Goal: Information Seeking & Learning: Learn about a topic

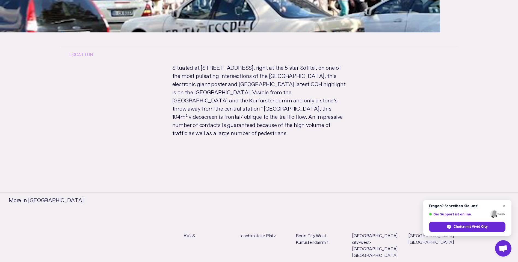
scroll to position [362, 0]
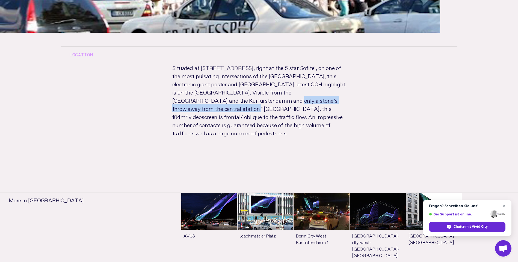
drag, startPoint x: 170, startPoint y: 100, endPoint x: 295, endPoint y: 99, distance: 124.4
click at [295, 99] on p "Situated at Kufürstendamm 225, right at the 5 star Sofitel, on one of the most …" at bounding box center [258, 105] width 191 height 85
drag, startPoint x: 295, startPoint y: 99, endPoint x: 319, endPoint y: 109, distance: 26.1
click at [319, 109] on p "Situated at Kufürstendamm 225, right at the 5 star Sofitel, on one of the most …" at bounding box center [258, 105] width 191 height 85
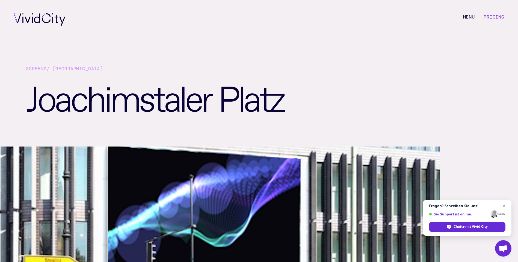
scroll to position [0, 0]
click at [366, 70] on div "Screens / Berlin" at bounding box center [259, 71] width 466 height 12
click at [503, 14] on link "Pricing" at bounding box center [493, 17] width 21 height 6
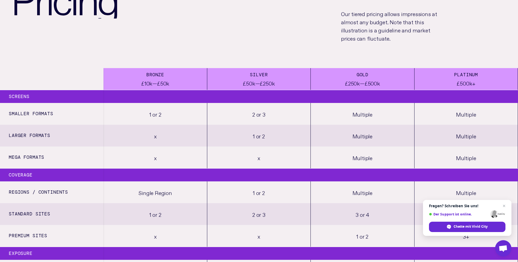
scroll to position [82, 0]
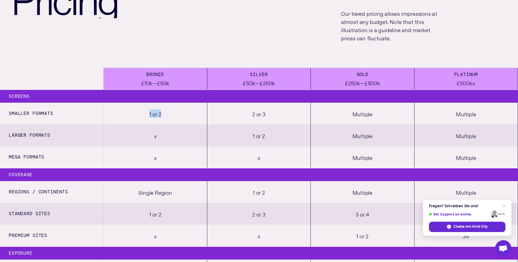
drag, startPoint x: 147, startPoint y: 114, endPoint x: 167, endPoint y: 114, distance: 20.5
click at [167, 114] on div "1 or 2" at bounding box center [154, 114] width 103 height 22
drag, startPoint x: 167, startPoint y: 114, endPoint x: 172, endPoint y: 134, distance: 21.0
click at [172, 134] on div "x" at bounding box center [154, 136] width 103 height 22
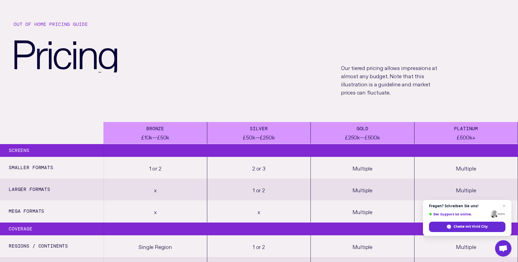
scroll to position [27, 0]
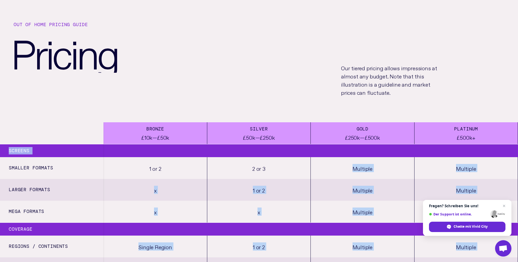
drag, startPoint x: 8, startPoint y: 168, endPoint x: 287, endPoint y: 168, distance: 279.1
drag, startPoint x: 287, startPoint y: 168, endPoint x: 281, endPoint y: 166, distance: 6.6
click at [287, 168] on div "2 or 3" at bounding box center [258, 168] width 103 height 22
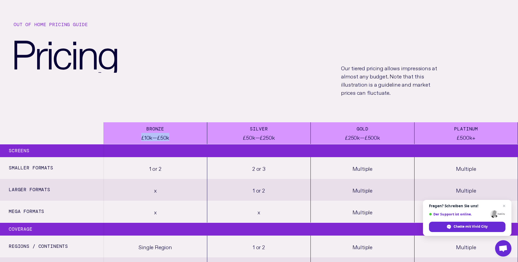
drag, startPoint x: 169, startPoint y: 137, endPoint x: 133, endPoint y: 135, distance: 36.1
click at [133, 135] on div "Bronze £10k—£50k" at bounding box center [154, 134] width 103 height 22
drag, startPoint x: 133, startPoint y: 135, endPoint x: 179, endPoint y: 139, distance: 46.0
click at [179, 139] on div "Bronze £10k—£50k" at bounding box center [154, 134] width 103 height 22
drag, startPoint x: 286, startPoint y: 136, endPoint x: 233, endPoint y: 135, distance: 52.9
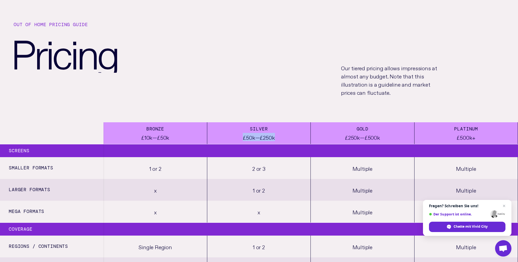
click at [233, 135] on div "Silver £50k—£250k" at bounding box center [258, 134] width 103 height 22
drag, startPoint x: 233, startPoint y: 135, endPoint x: 287, endPoint y: 148, distance: 55.0
click at [287, 148] on div at bounding box center [259, 150] width 518 height 13
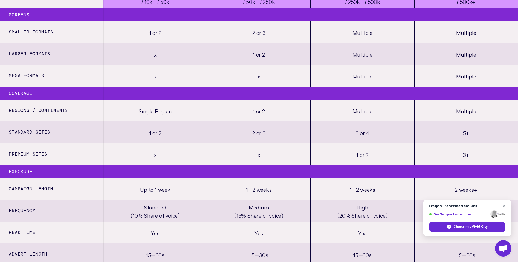
scroll to position [164, 0]
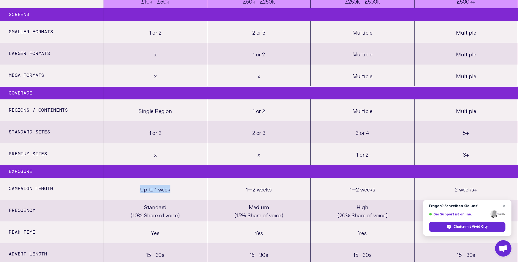
drag, startPoint x: 169, startPoint y: 189, endPoint x: 125, endPoint y: 186, distance: 44.3
click at [125, 186] on div "Up to 1 week" at bounding box center [154, 189] width 103 height 22
drag, startPoint x: 125, startPoint y: 186, endPoint x: 205, endPoint y: 121, distance: 103.5
click at [205, 121] on div "Single Region" at bounding box center [154, 111] width 103 height 22
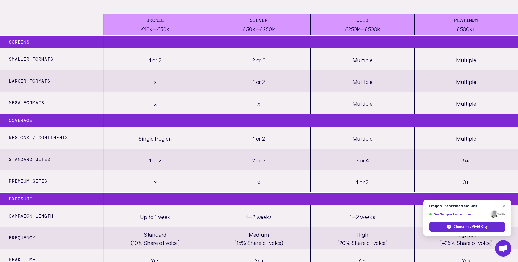
scroll to position [136, 0]
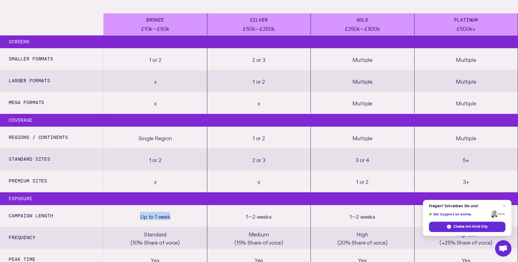
drag, startPoint x: 180, startPoint y: 213, endPoint x: 131, endPoint y: 209, distance: 48.7
click at [131, 209] on div "Up to 1 week" at bounding box center [154, 216] width 103 height 22
drag, startPoint x: 131, startPoint y: 209, endPoint x: 192, endPoint y: 132, distance: 98.5
click at [192, 132] on div "Single Region" at bounding box center [154, 138] width 103 height 22
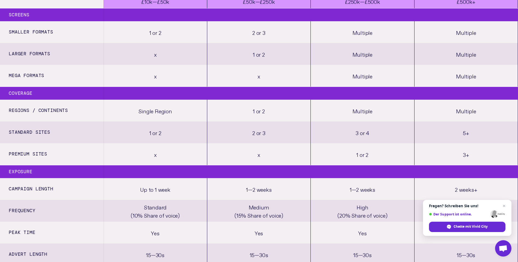
scroll to position [164, 0]
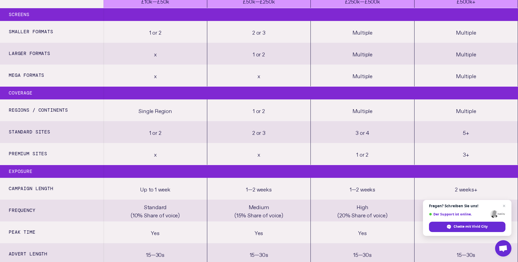
click at [504, 208] on span "Chat schließen" at bounding box center [503, 206] width 7 height 7
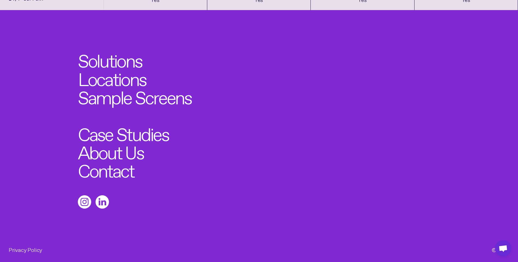
scroll to position [0, 0]
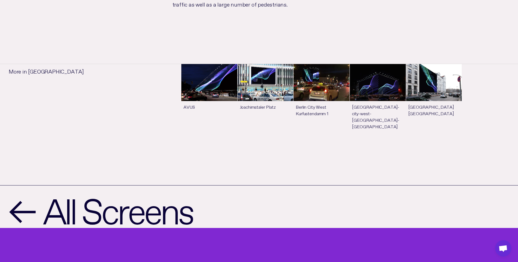
scroll to position [491, 0]
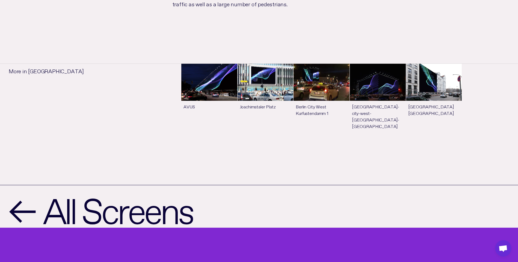
click at [324, 102] on link "See more" at bounding box center [321, 102] width 56 height 76
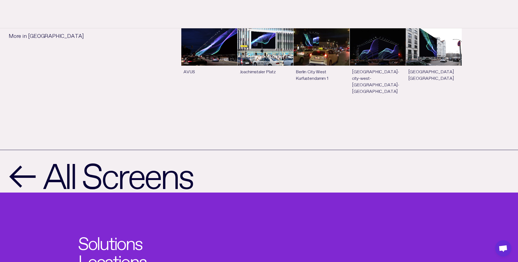
scroll to position [437, 0]
click at [269, 52] on link "See more" at bounding box center [265, 66] width 56 height 76
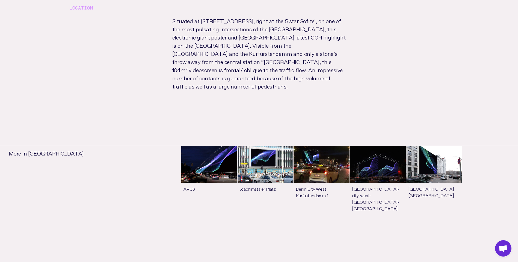
click at [324, 166] on link "See more" at bounding box center [321, 184] width 56 height 76
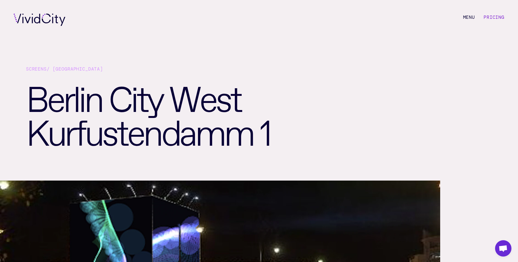
click at [491, 16] on link "Pricing" at bounding box center [493, 17] width 21 height 6
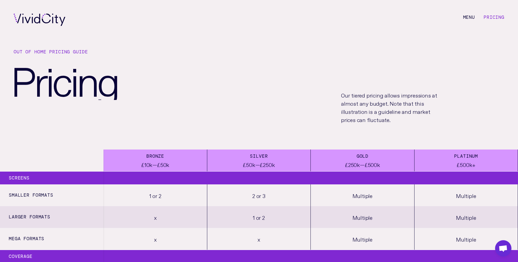
click at [470, 18] on li "M e n u" at bounding box center [469, 20] width 12 height 12
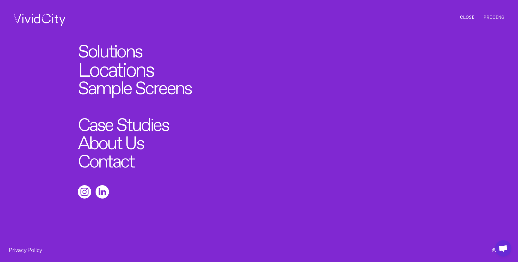
click at [118, 67] on link "Locations" at bounding box center [115, 67] width 75 height 20
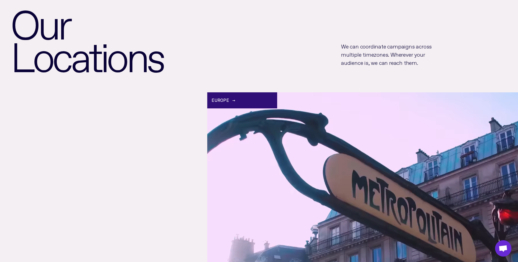
scroll to position [55, 0]
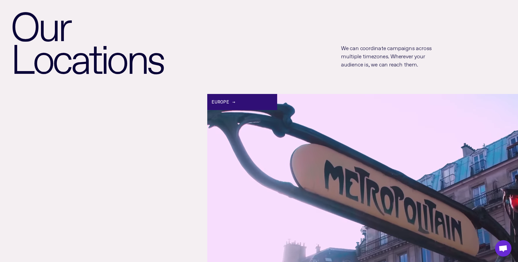
click at [223, 95] on div "Europe →" at bounding box center [242, 102] width 70 height 16
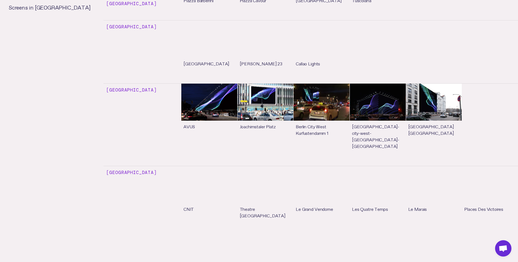
scroll to position [682, 0]
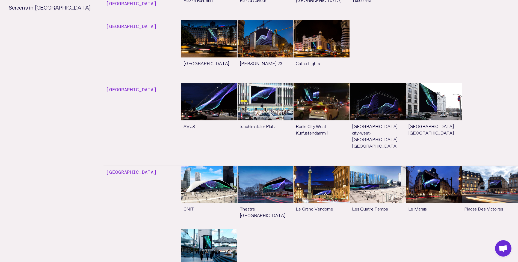
click at [280, 102] on link "See more" at bounding box center [265, 121] width 56 height 76
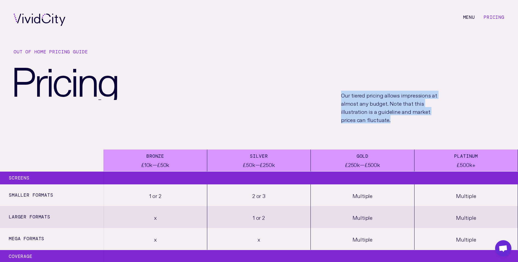
drag, startPoint x: 333, startPoint y: 94, endPoint x: 402, endPoint y: 126, distance: 75.8
click at [402, 126] on div "O u t o f h o m e p r i c i n g g u i d e P r i c i n g Our tiered pricing allo…" at bounding box center [259, 95] width 518 height 110
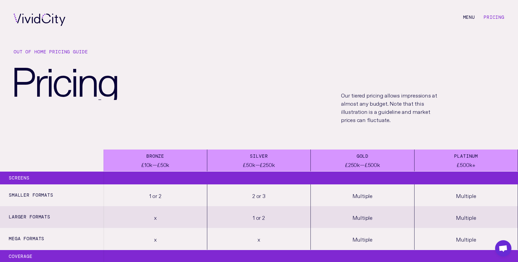
click at [379, 121] on p "Our tiered pricing allows impressions at almost any budget. Note that this illu…" at bounding box center [389, 107] width 96 height 33
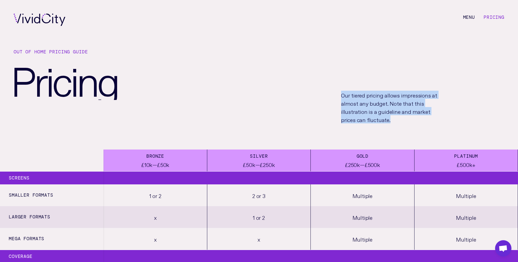
drag, startPoint x: 390, startPoint y: 117, endPoint x: 332, endPoint y: 88, distance: 65.0
click at [332, 88] on div "O u t o f h o m e p r i c i n g g u i d e P r i c i n g Our tiered pricing allo…" at bounding box center [259, 95] width 518 height 110
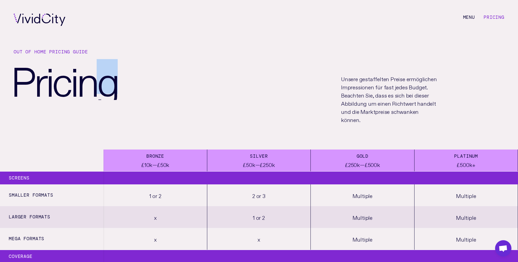
click at [461, 83] on div "Unsere gestaffelten Preise ermöglichen Impressionen für fast jedes Budget. Beac…" at bounding box center [426, 99] width 181 height 67
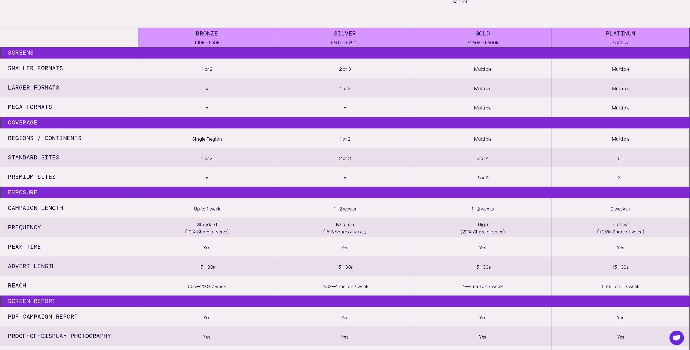
scroll to position [126, 0]
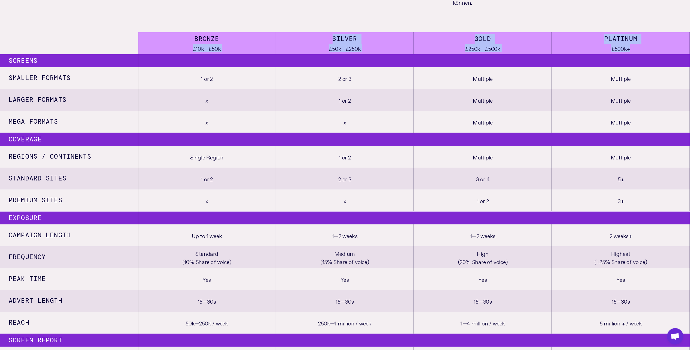
drag, startPoint x: 182, startPoint y: 45, endPoint x: 655, endPoint y: 47, distance: 473.4
click at [517, 47] on div "Bronze £10k—£50k Silver £50k—£250k Gold £250k—£500k Platinum £500k+" at bounding box center [345, 43] width 690 height 22
click at [517, 47] on div "Platinum £500k+" at bounding box center [621, 43] width 138 height 22
drag, startPoint x: 635, startPoint y: 47, endPoint x: 185, endPoint y: 44, distance: 450.8
click at [185, 44] on div "Bronze £10k—£50k Silver £50k—£250k Gold £250k—£500k Platinum £500k+" at bounding box center [345, 43] width 690 height 22
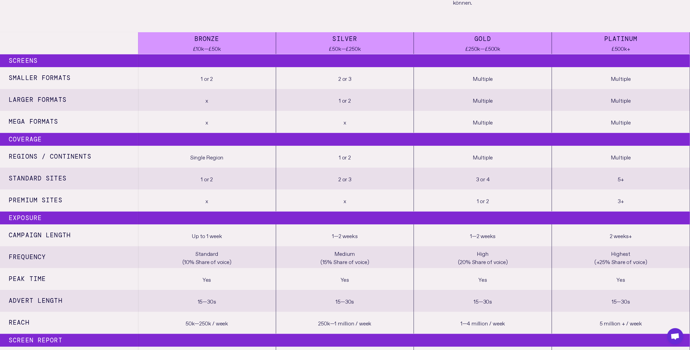
click at [371, 85] on div "2 or 3" at bounding box center [345, 78] width 138 height 22
click at [517, 48] on div "£500k+" at bounding box center [620, 48] width 33 height 8
